Goal: Use online tool/utility: Utilize a website feature to perform a specific function

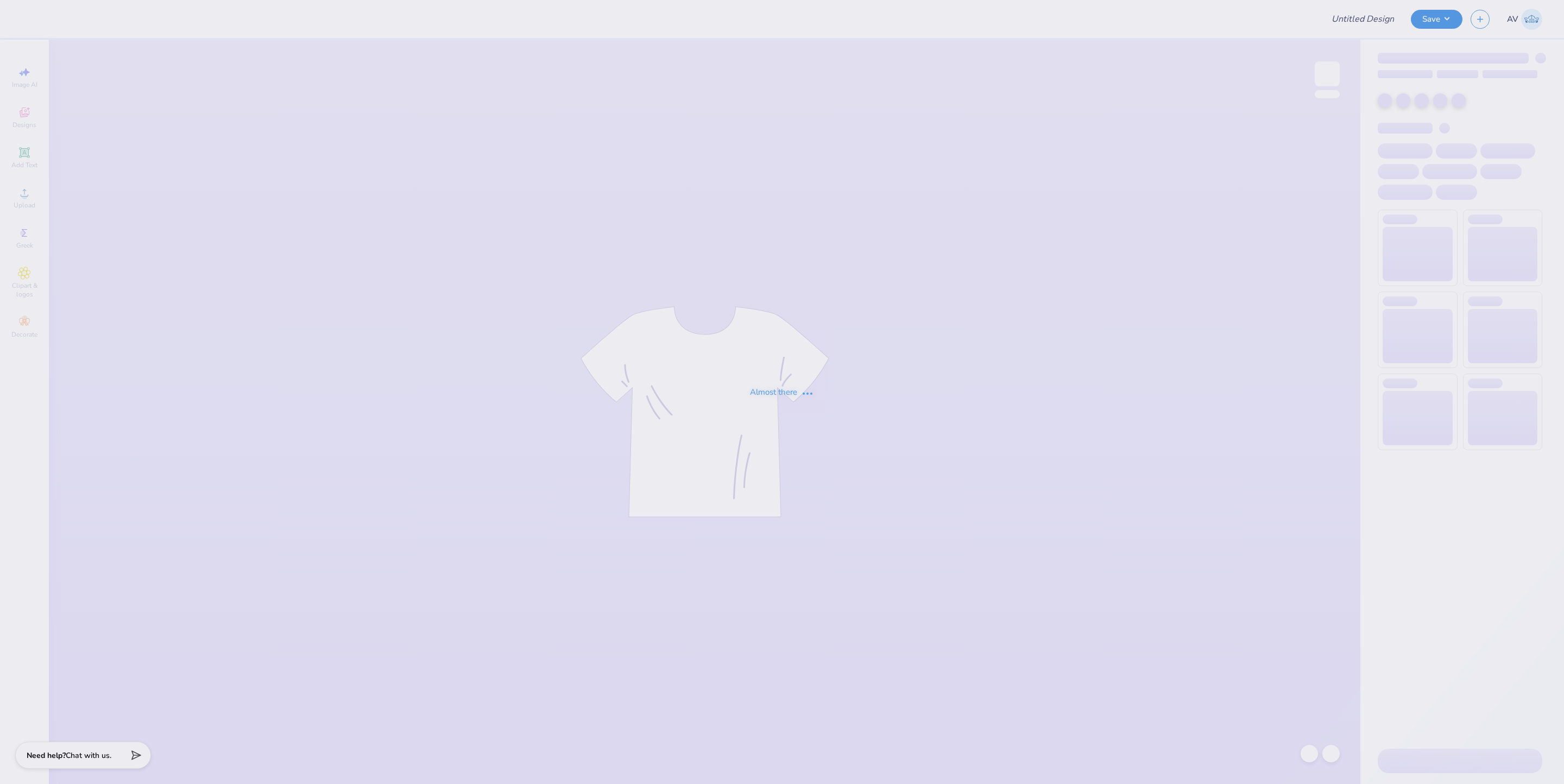
type input "Training: CF Training - Activities 1"
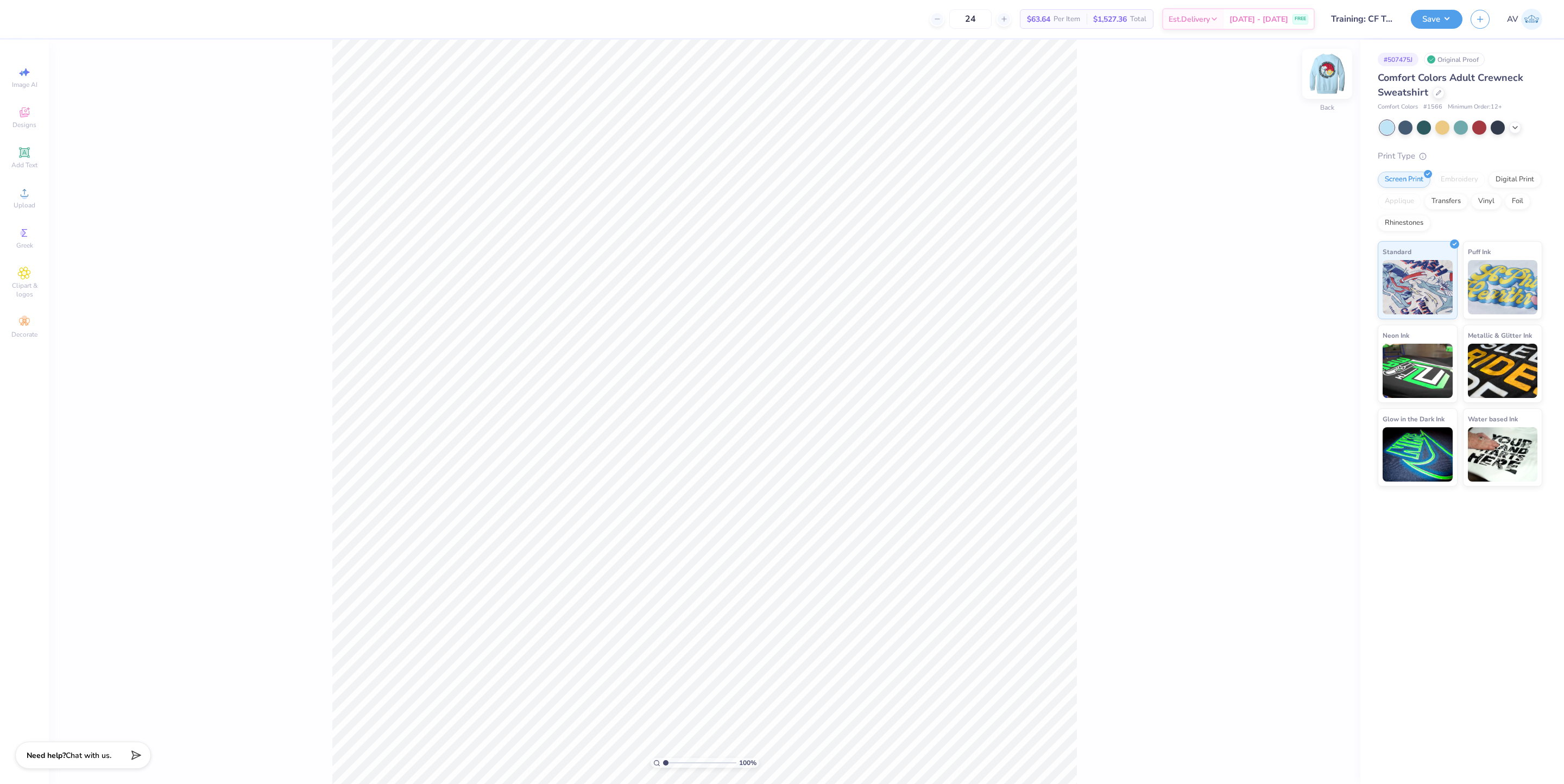
click at [1331, 73] on img at bounding box center [1327, 73] width 43 height 43
click at [24, 18] on div at bounding box center [29, 18] width 15 height 15
type input "5.2112799699929"
type input "10.56"
click at [89, 17] on div at bounding box center [88, 18] width 15 height 15
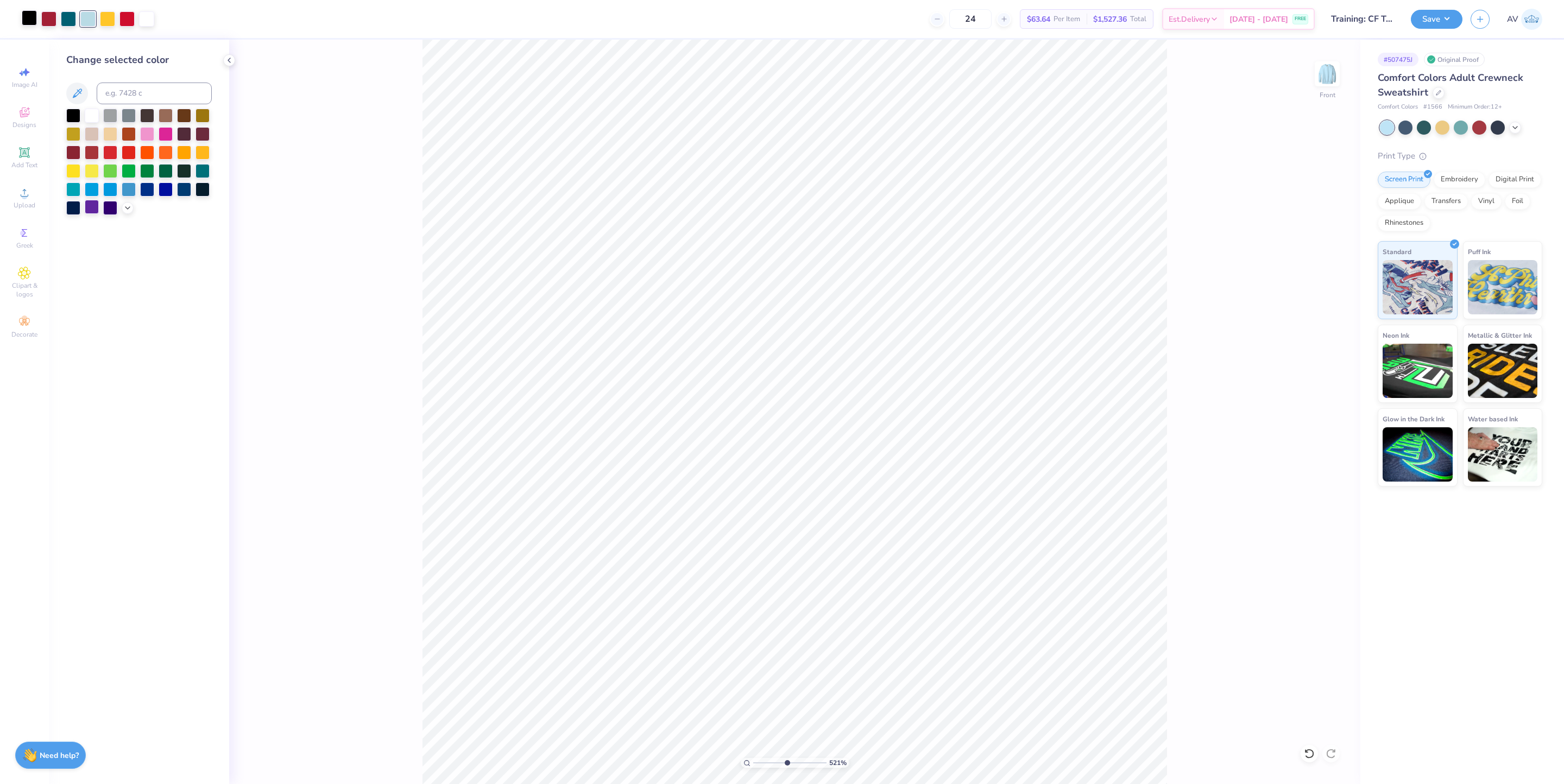
click at [89, 209] on div at bounding box center [91, 206] width 14 height 14
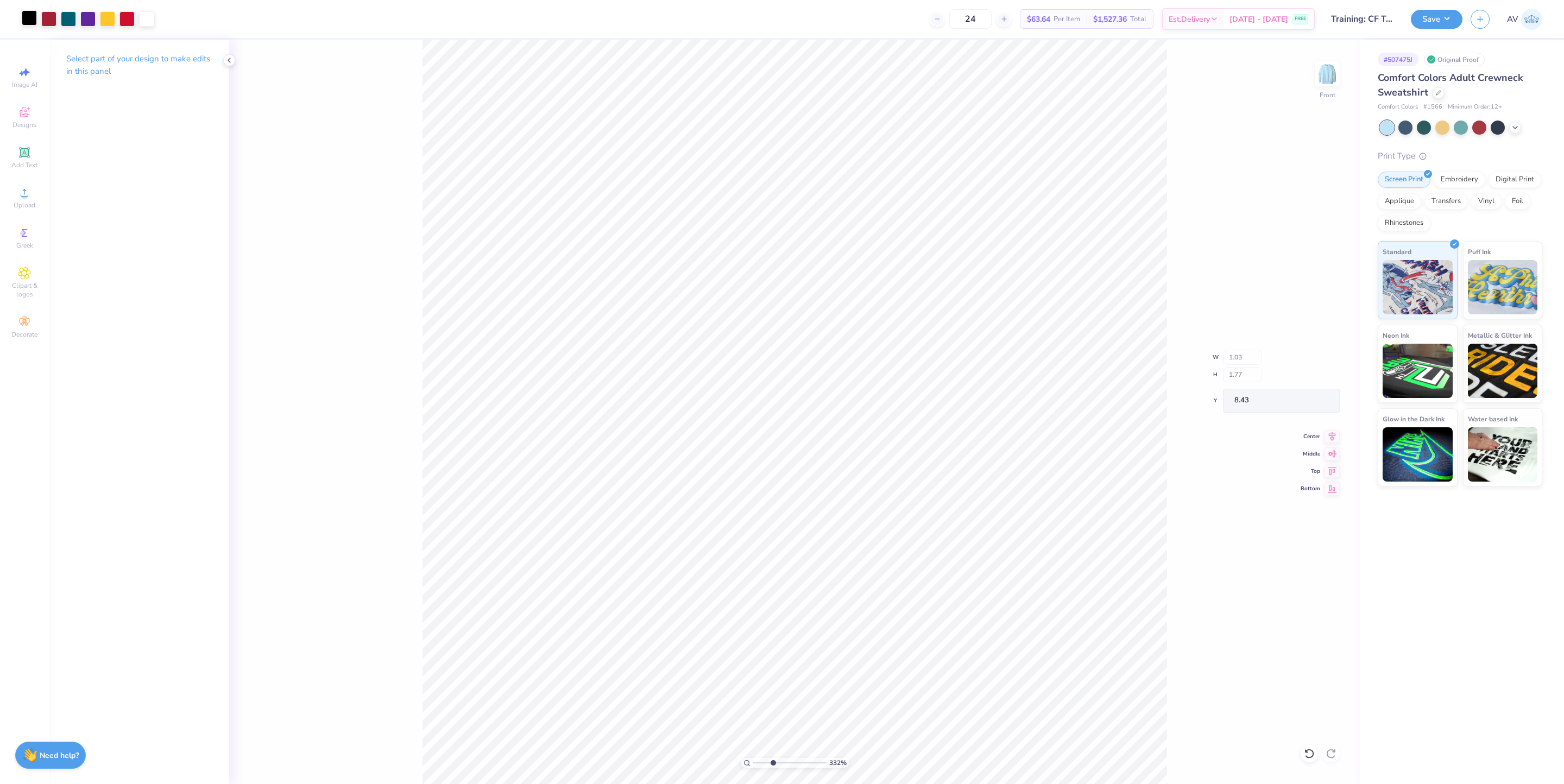
type input "3.32211080160493"
type input "8.43"
click at [1419, 21] on button "Save" at bounding box center [1436, 18] width 52 height 19
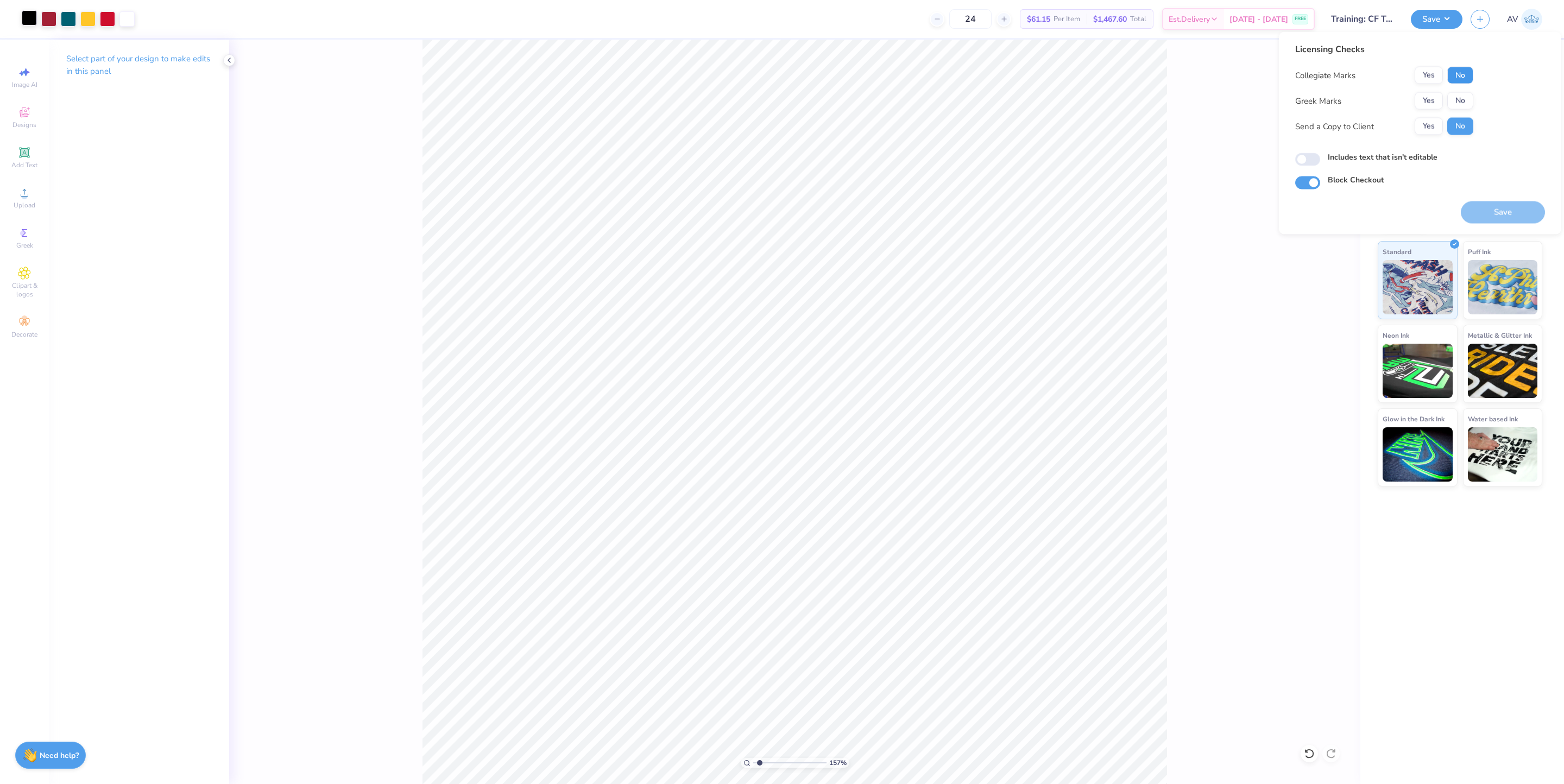
click at [1466, 80] on button "No" at bounding box center [1460, 75] width 26 height 18
click at [1460, 105] on button "No" at bounding box center [1460, 101] width 26 height 18
click at [1504, 212] on button "Save" at bounding box center [1502, 212] width 84 height 23
type input "1.56866530986122"
